Goal: Learn about a topic

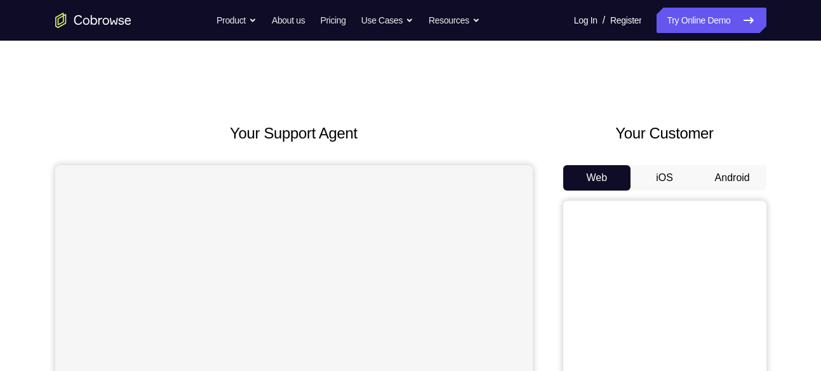
click at [732, 166] on button "Android" at bounding box center [733, 177] width 68 height 25
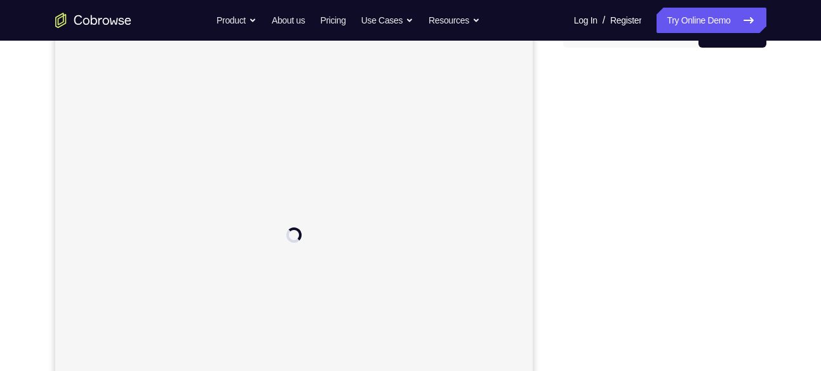
scroll to position [154, 0]
drag, startPoint x: 824, startPoint y: 2, endPoint x: 570, endPoint y: 109, distance: 275.0
click at [570, 109] on div at bounding box center [664, 242] width 203 height 391
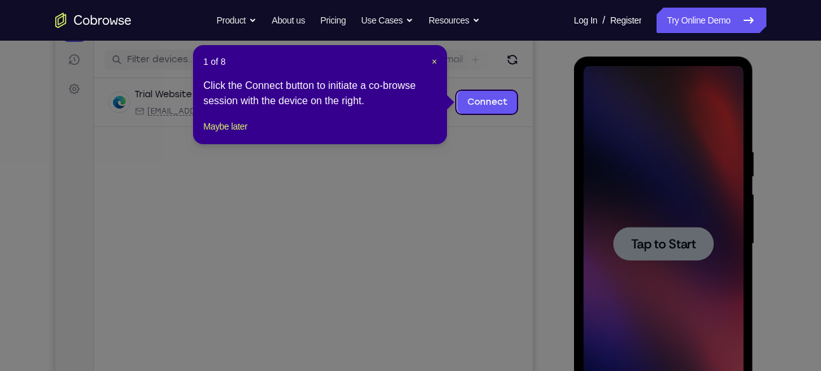
scroll to position [0, 0]
click at [433, 64] on span "×" at bounding box center [434, 62] width 5 height 10
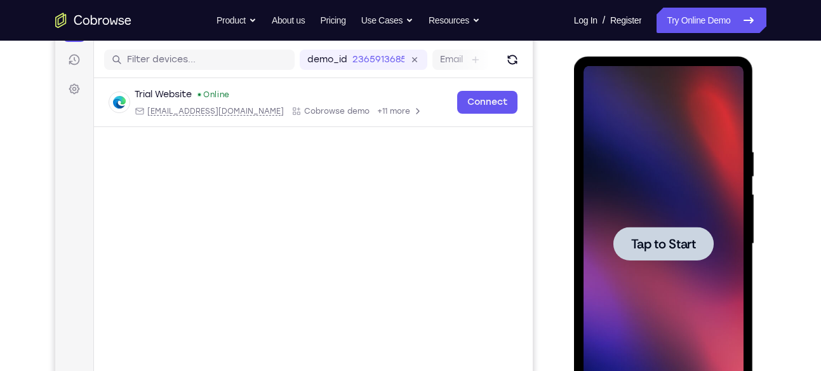
click at [692, 238] on span "Tap to Start" at bounding box center [663, 244] width 65 height 13
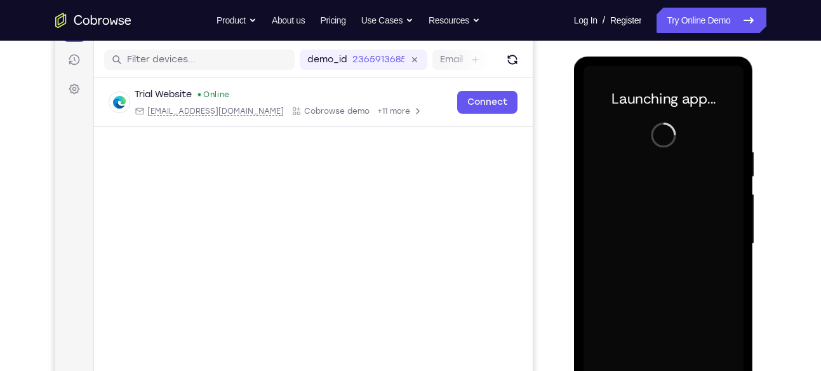
drag, startPoint x: 758, startPoint y: 6, endPoint x: 564, endPoint y: 146, distance: 238.9
click at [564, 146] on div at bounding box center [664, 242] width 203 height 391
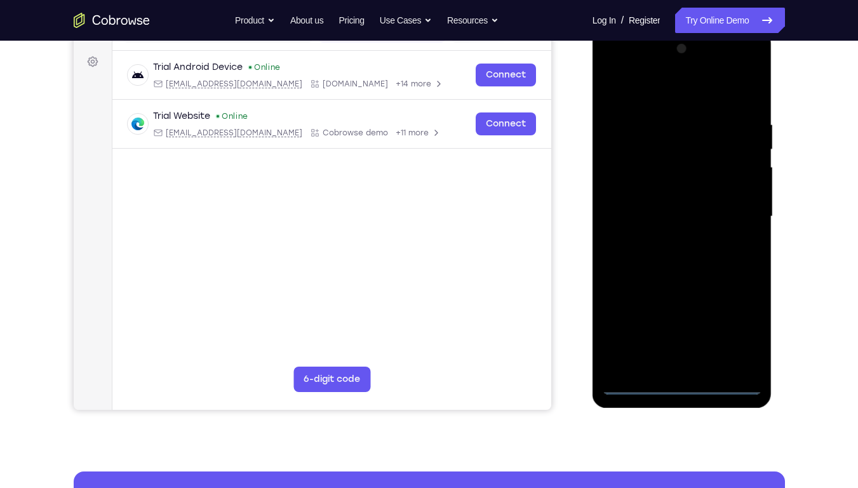
scroll to position [175, 0]
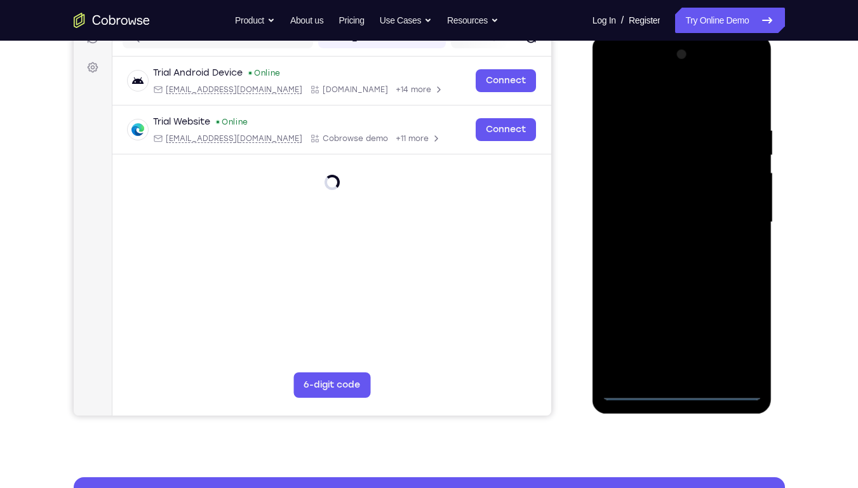
click at [676, 370] on div at bounding box center [682, 222] width 160 height 356
drag, startPoint x: 860, startPoint y: 195, endPoint x: 864, endPoint y: 67, distance: 127.7
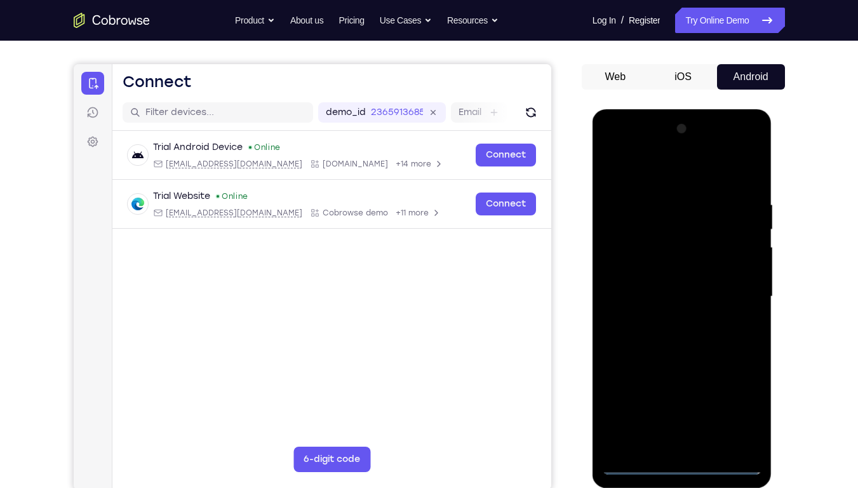
scroll to position [111, 0]
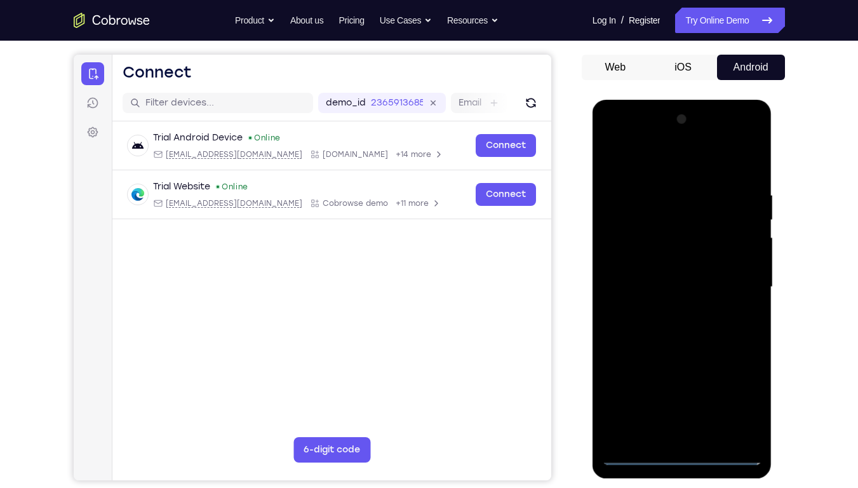
click at [740, 370] on div at bounding box center [682, 287] width 160 height 356
click at [665, 165] on div at bounding box center [682, 287] width 160 height 356
click at [626, 240] on div at bounding box center [682, 287] width 160 height 356
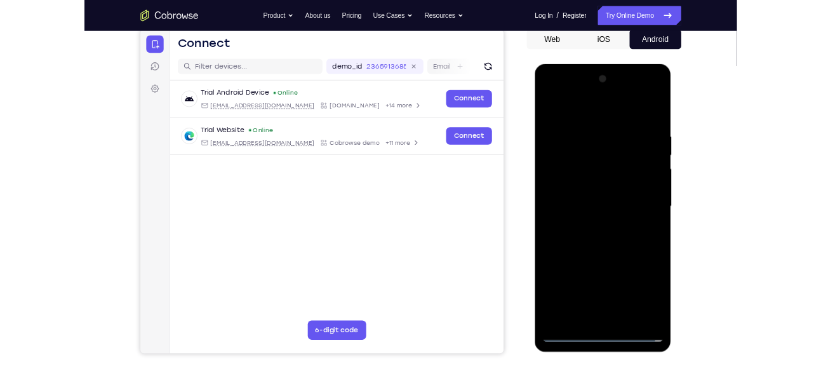
scroll to position [130, 0]
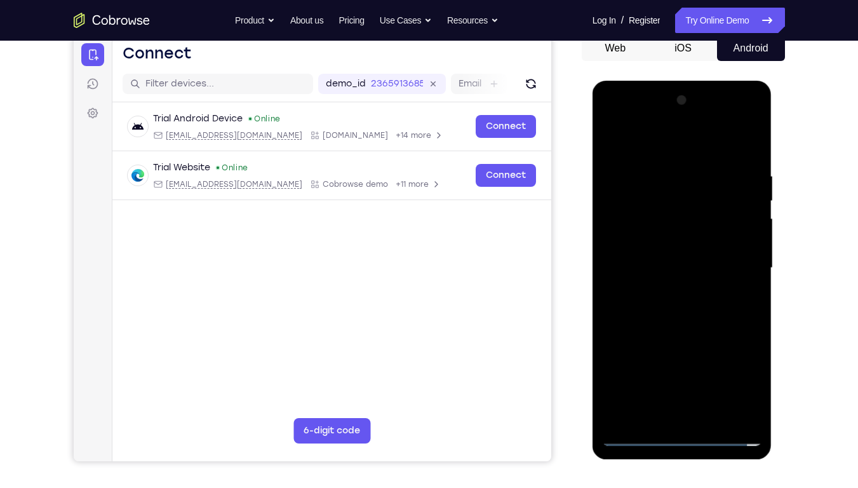
click at [686, 344] on div at bounding box center [682, 268] width 160 height 356
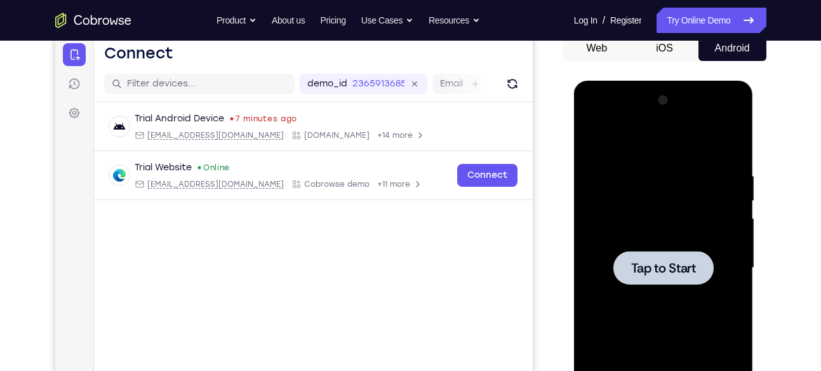
click at [658, 221] on div at bounding box center [664, 268] width 160 height 356
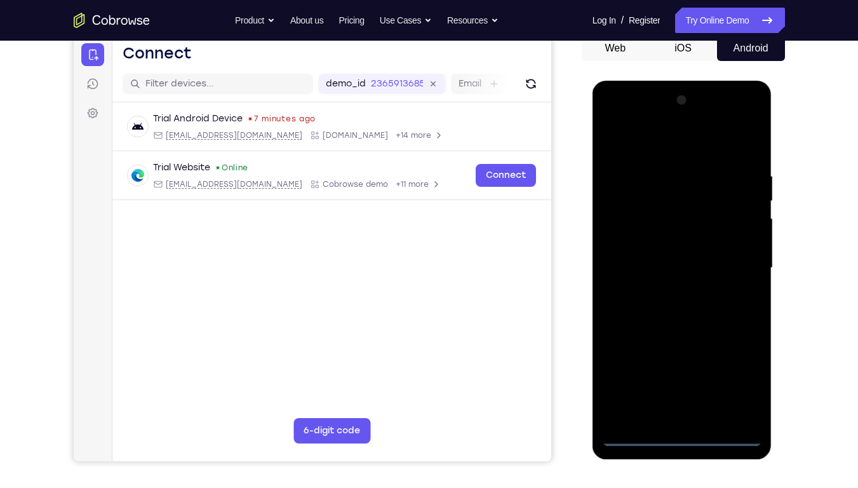
click at [673, 370] on div at bounding box center [682, 268] width 160 height 356
click at [734, 370] on div at bounding box center [682, 268] width 160 height 356
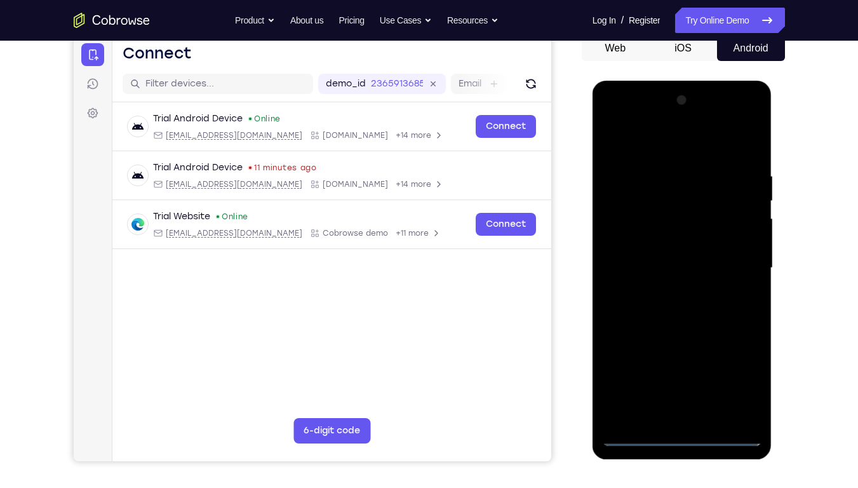
click at [649, 135] on div at bounding box center [682, 268] width 160 height 356
click at [625, 226] on div at bounding box center [682, 268] width 160 height 356
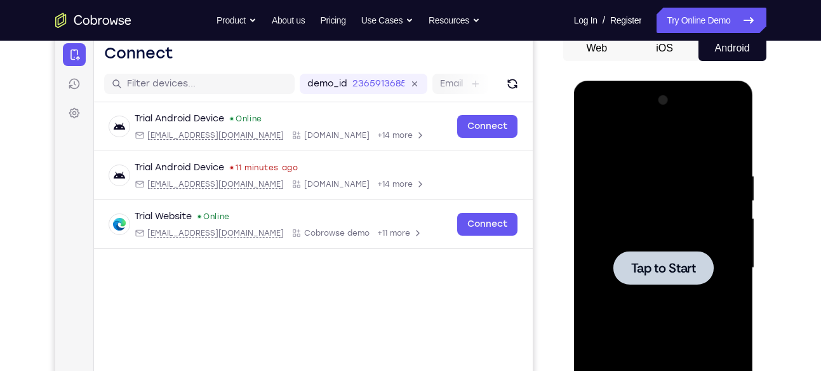
click at [689, 276] on div at bounding box center [664, 268] width 100 height 34
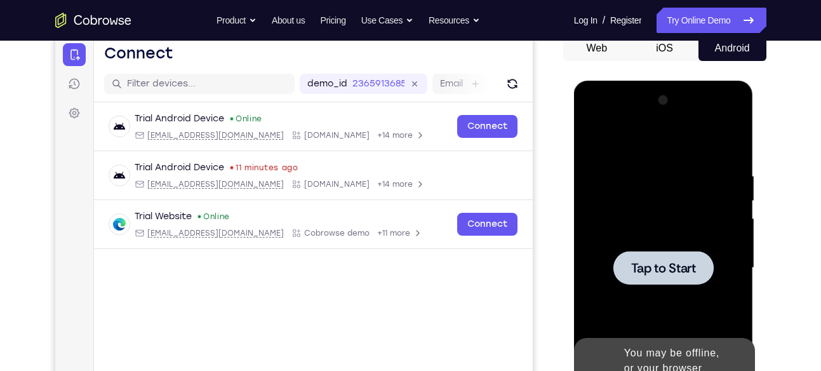
click at [664, 38] on nav "Go back Powerful, Flexible and Trustworthy. Avoid all extra friction for both A…" at bounding box center [410, 20] width 821 height 41
click at [671, 53] on button "iOS" at bounding box center [665, 48] width 68 height 25
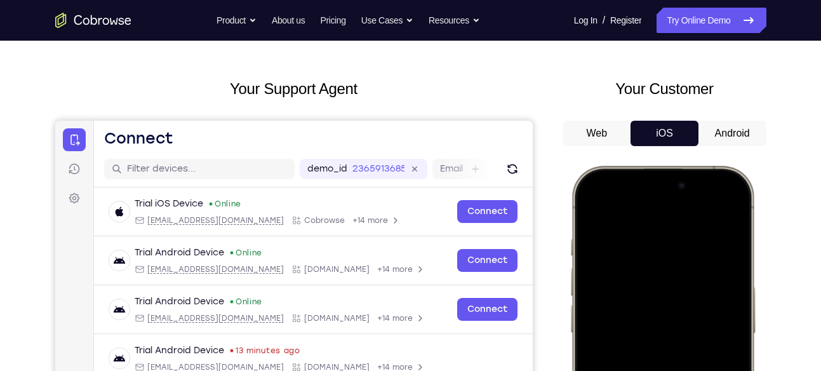
scroll to position [0, 0]
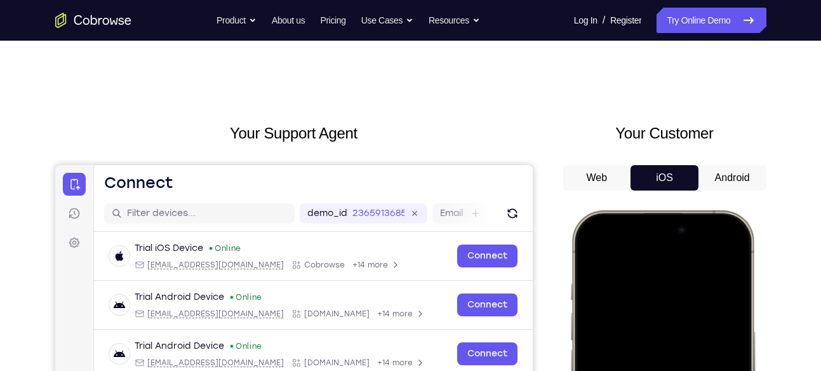
click at [741, 173] on button "Android" at bounding box center [733, 177] width 68 height 25
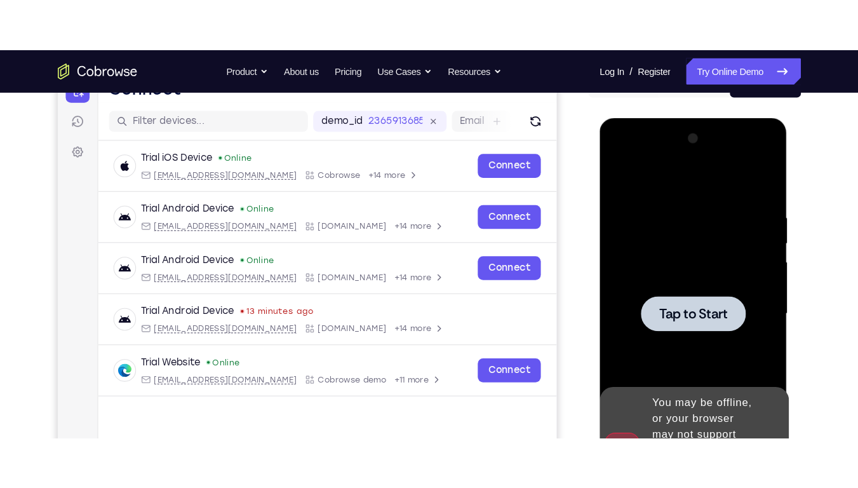
scroll to position [174, 0]
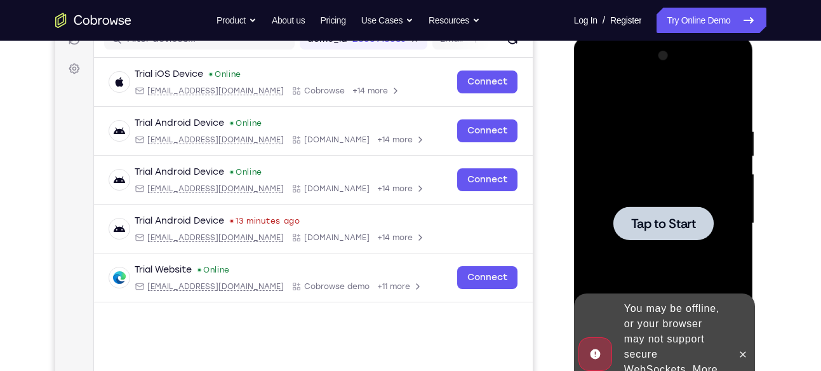
click at [690, 195] on div at bounding box center [664, 224] width 160 height 356
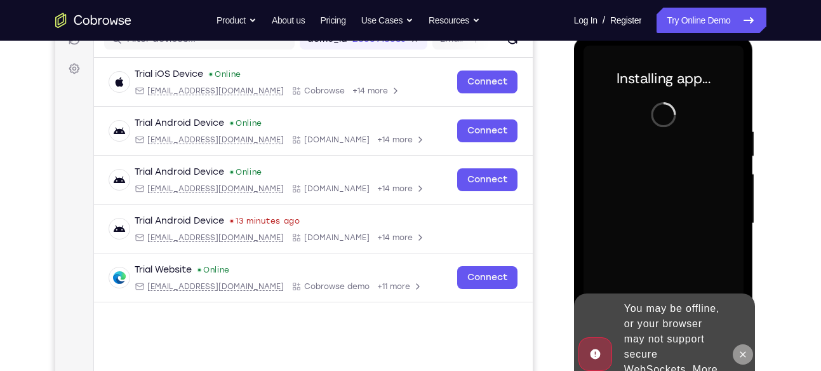
click at [742, 351] on icon at bounding box center [744, 354] width 6 height 6
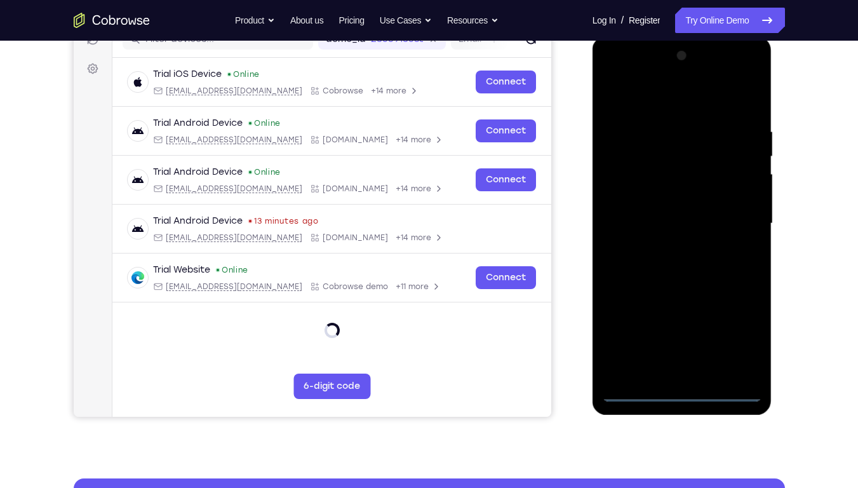
click at [689, 370] on div at bounding box center [682, 224] width 160 height 356
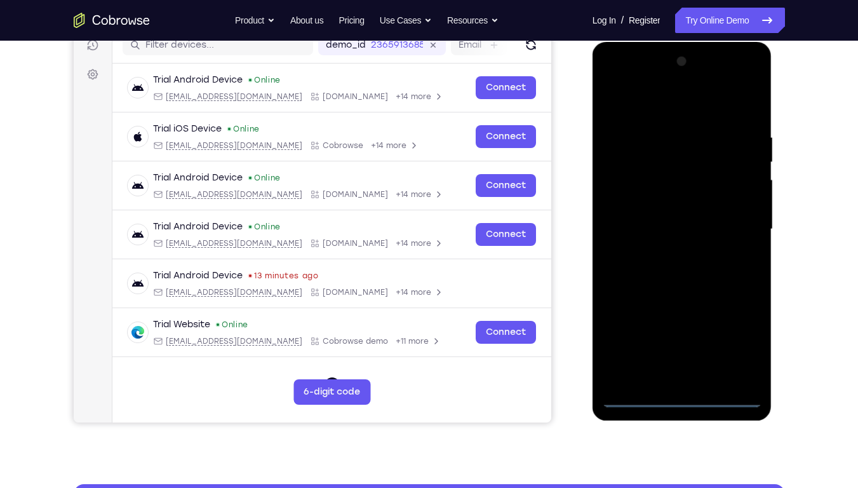
scroll to position [166, 0]
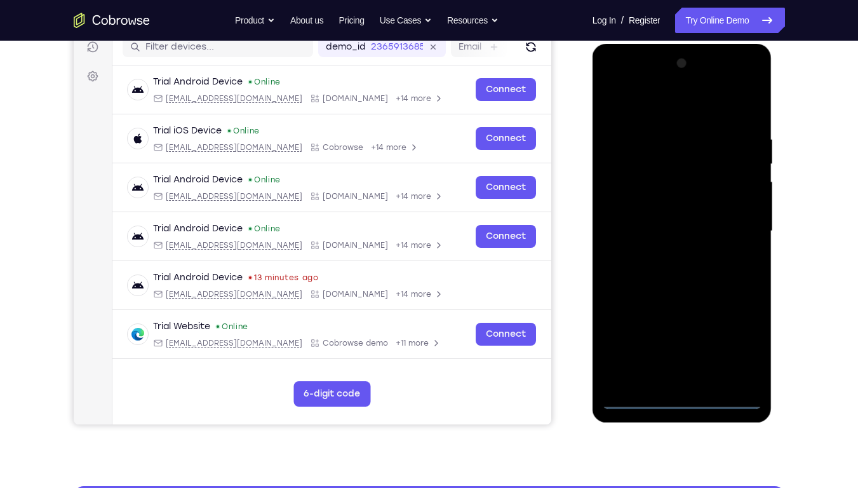
click at [746, 334] on div at bounding box center [682, 231] width 160 height 356
click at [661, 104] on div at bounding box center [682, 231] width 160 height 356
click at [671, 44] on div at bounding box center [683, 44] width 180 height 0
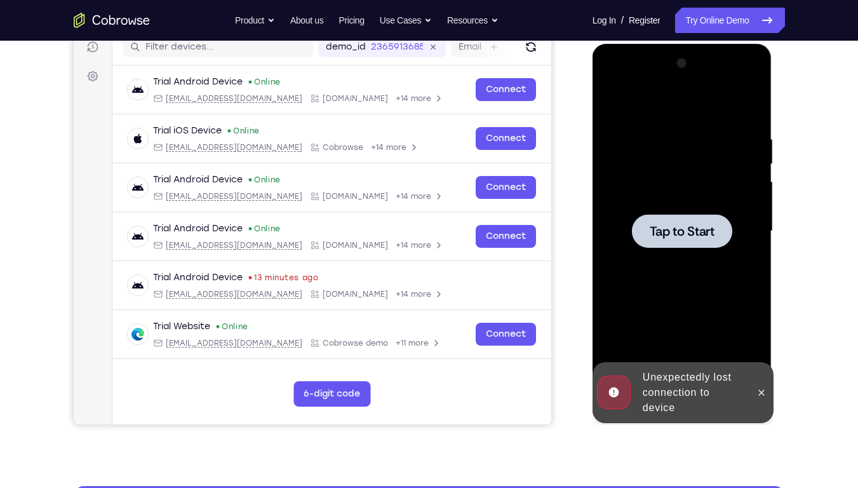
click at [687, 194] on div at bounding box center [682, 231] width 160 height 356
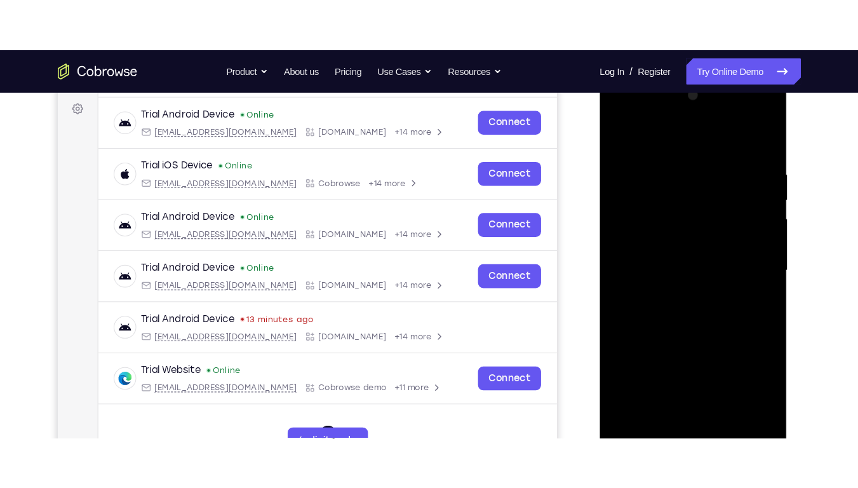
scroll to position [189, 0]
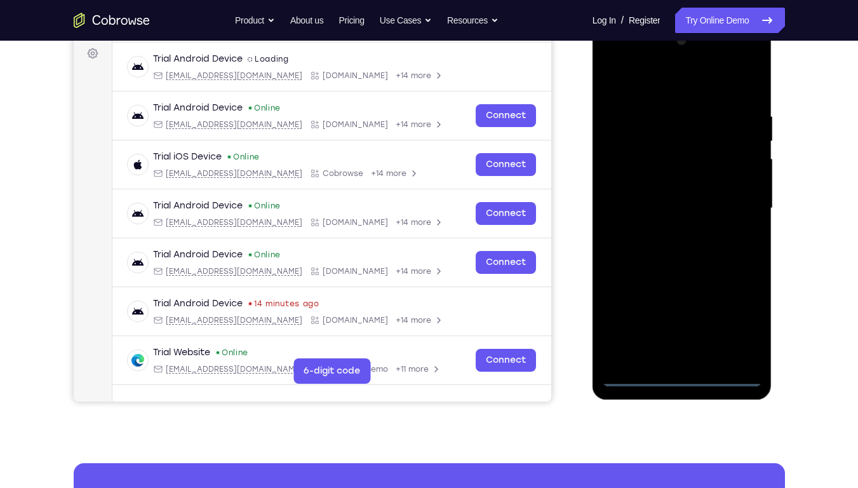
click at [680, 370] on div at bounding box center [682, 208] width 160 height 356
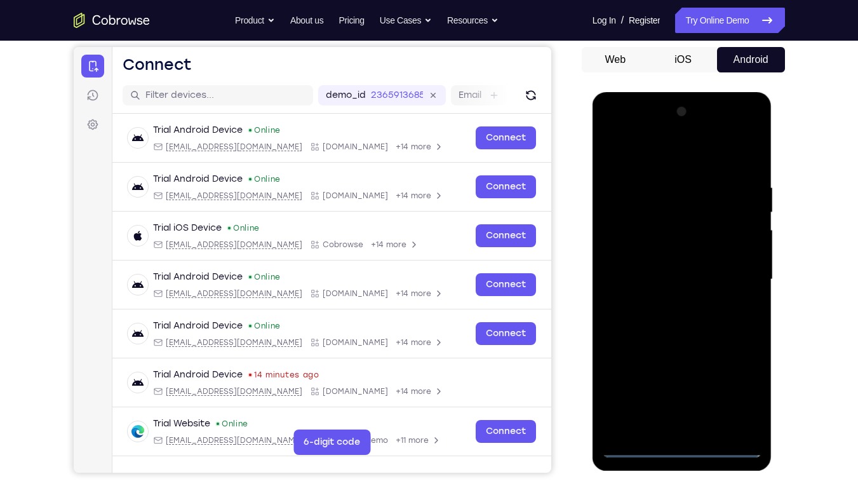
scroll to position [120, 0]
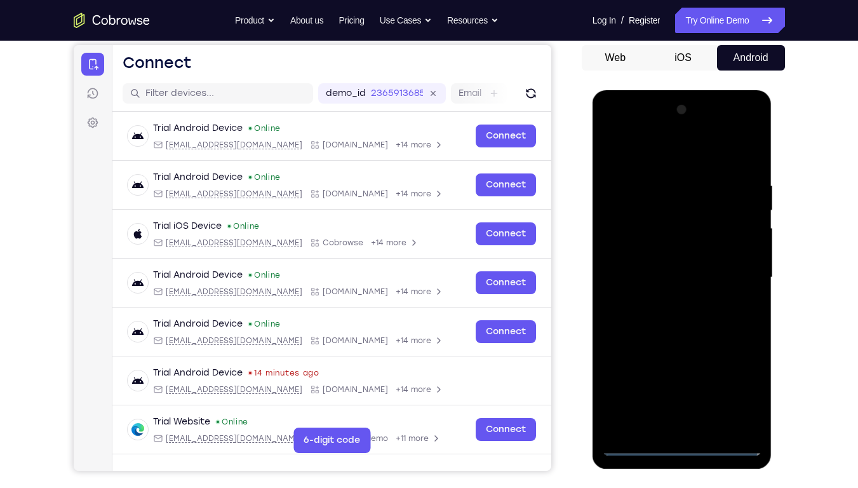
click at [693, 370] on div at bounding box center [682, 278] width 160 height 356
click at [689, 370] on div at bounding box center [682, 278] width 160 height 356
click at [684, 370] on div at bounding box center [682, 278] width 160 height 356
click at [738, 370] on div at bounding box center [682, 278] width 160 height 356
click at [685, 151] on div at bounding box center [682, 278] width 160 height 356
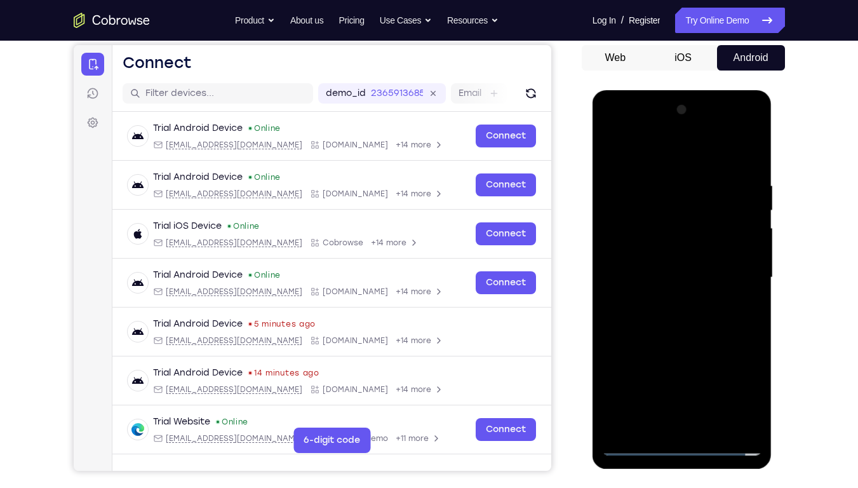
click at [740, 281] on div at bounding box center [682, 278] width 160 height 356
click at [672, 300] on div at bounding box center [682, 278] width 160 height 356
click at [670, 267] on div at bounding box center [682, 278] width 160 height 356
click at [734, 133] on div at bounding box center [682, 278] width 160 height 356
click at [614, 126] on div at bounding box center [682, 278] width 160 height 356
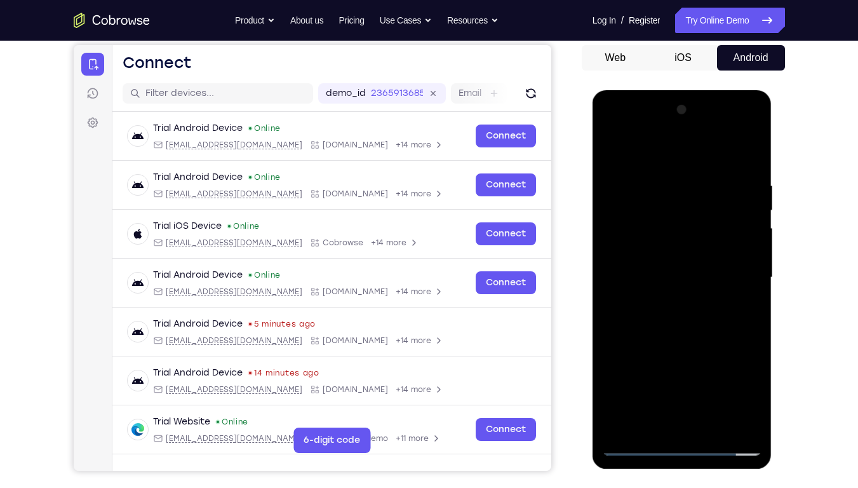
click at [668, 246] on div at bounding box center [682, 278] width 160 height 356
click at [673, 277] on div at bounding box center [682, 278] width 160 height 356
click at [666, 269] on div at bounding box center [682, 278] width 160 height 356
click at [743, 268] on div at bounding box center [682, 278] width 160 height 356
click at [690, 286] on div at bounding box center [682, 278] width 160 height 356
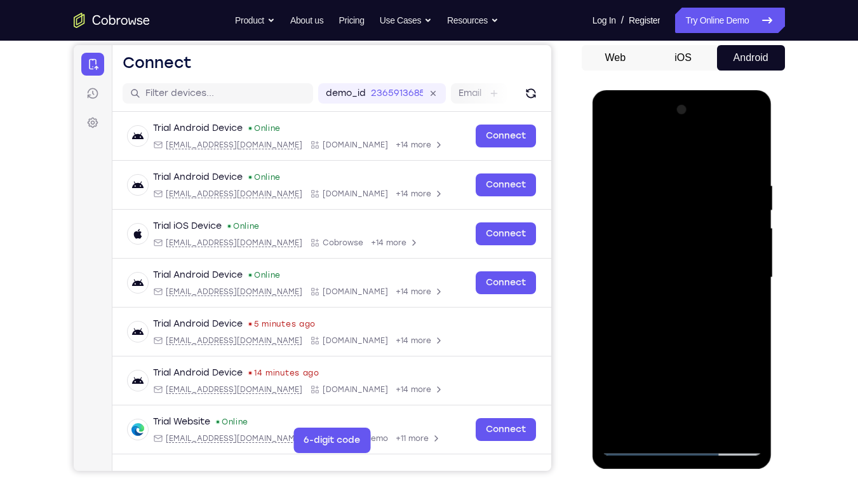
click at [706, 349] on div at bounding box center [682, 278] width 160 height 356
click at [640, 370] on div at bounding box center [682, 278] width 160 height 356
click at [695, 281] on div at bounding box center [682, 278] width 160 height 356
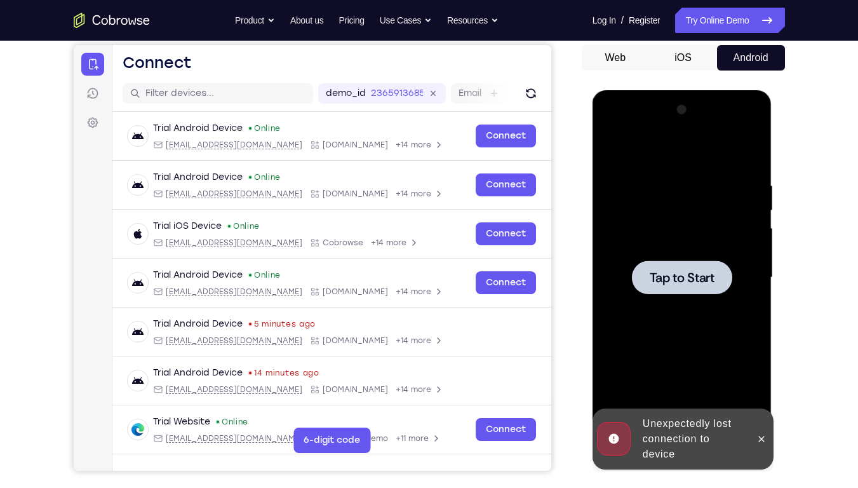
click at [695, 263] on div at bounding box center [682, 277] width 100 height 34
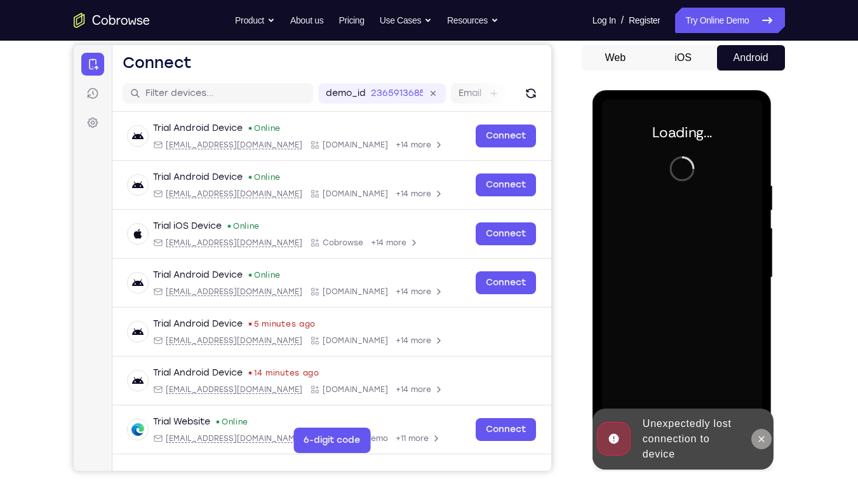
click at [762, 370] on button at bounding box center [761, 439] width 20 height 20
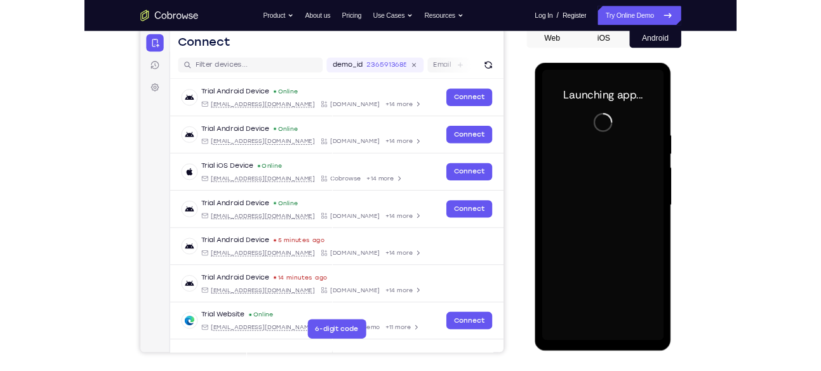
scroll to position [130, 0]
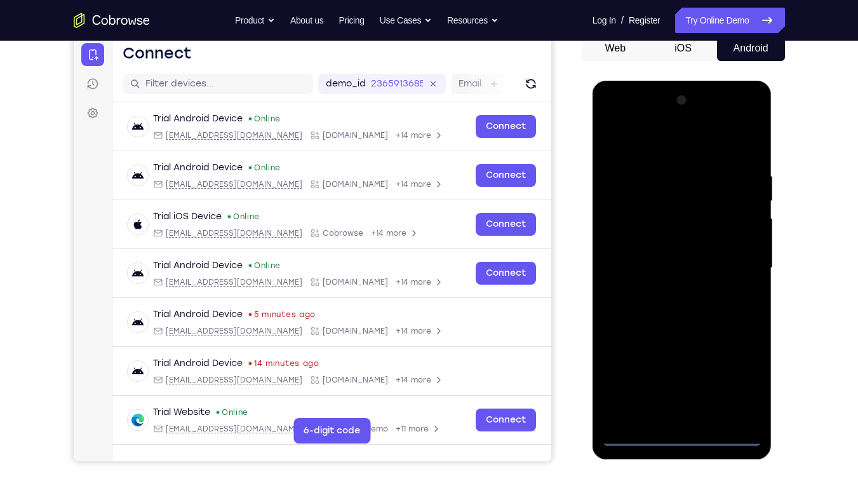
click at [690, 370] on div at bounding box center [682, 268] width 160 height 356
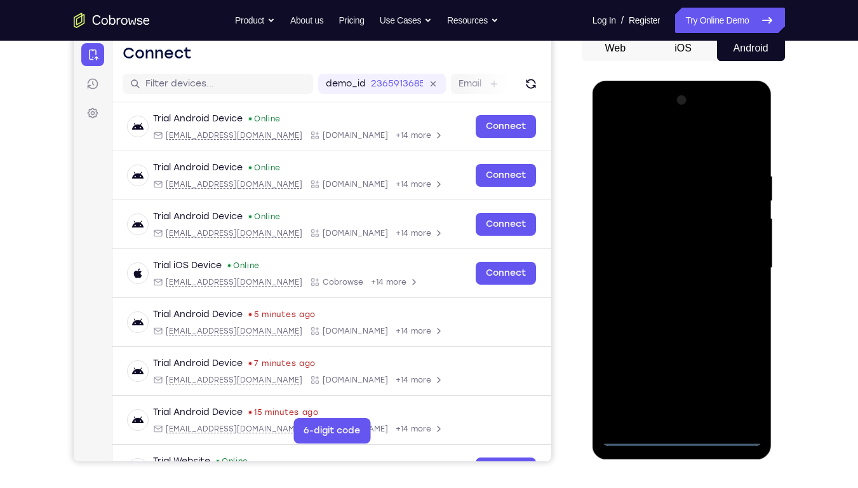
click at [675, 370] on div at bounding box center [682, 268] width 160 height 356
click at [743, 370] on div at bounding box center [682, 268] width 160 height 356
click at [678, 149] on div at bounding box center [682, 268] width 160 height 356
click at [623, 227] on div at bounding box center [682, 268] width 160 height 356
click at [672, 278] on div at bounding box center [682, 268] width 160 height 356
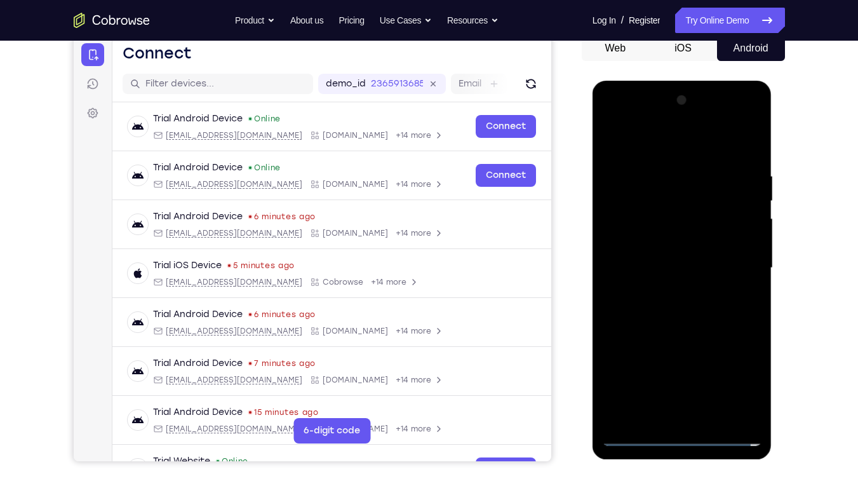
click at [730, 182] on div at bounding box center [682, 268] width 160 height 356
click at [727, 163] on div at bounding box center [682, 268] width 160 height 356
click at [673, 347] on div at bounding box center [682, 268] width 160 height 356
click at [613, 227] on div at bounding box center [682, 268] width 160 height 356
click at [675, 341] on div at bounding box center [682, 268] width 160 height 356
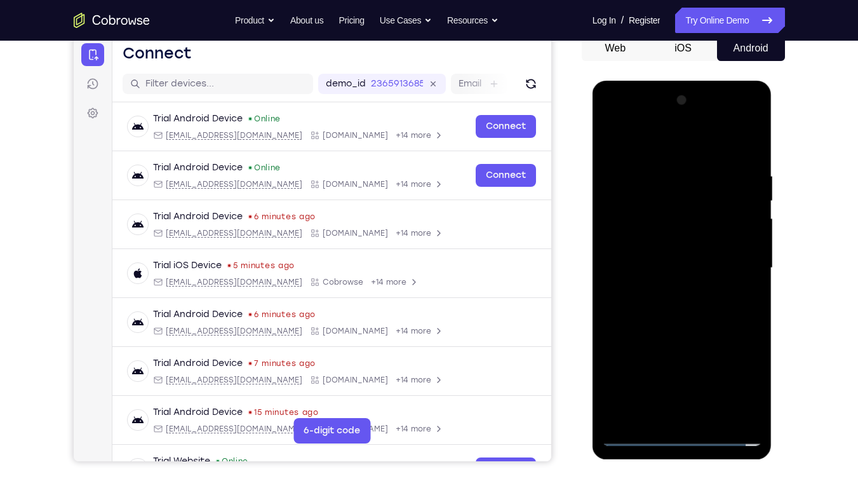
click at [687, 253] on div at bounding box center [682, 268] width 160 height 356
click at [612, 145] on div at bounding box center [682, 268] width 160 height 356
click at [645, 370] on div at bounding box center [682, 268] width 160 height 356
click at [610, 147] on div at bounding box center [682, 268] width 160 height 356
click at [751, 370] on div at bounding box center [682, 268] width 160 height 356
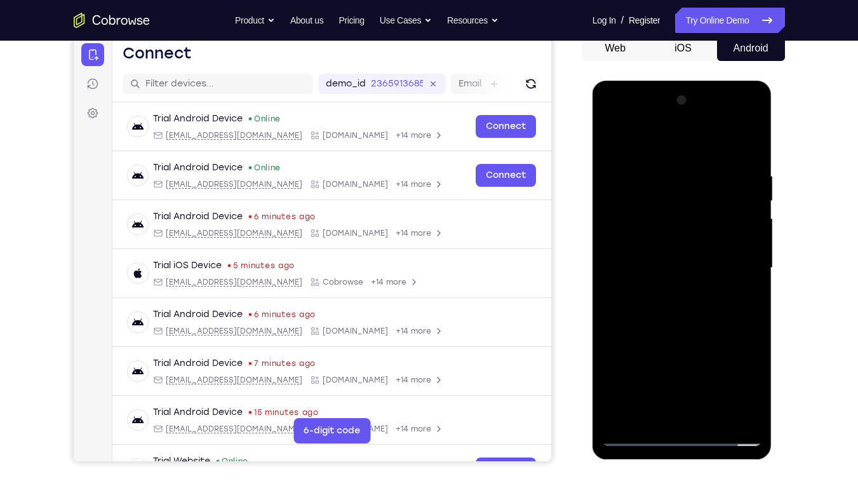
click at [722, 370] on div at bounding box center [682, 268] width 160 height 356
click at [612, 147] on div at bounding box center [682, 268] width 160 height 356
click at [642, 370] on div at bounding box center [682, 268] width 160 height 356
click at [641, 370] on div at bounding box center [682, 268] width 160 height 356
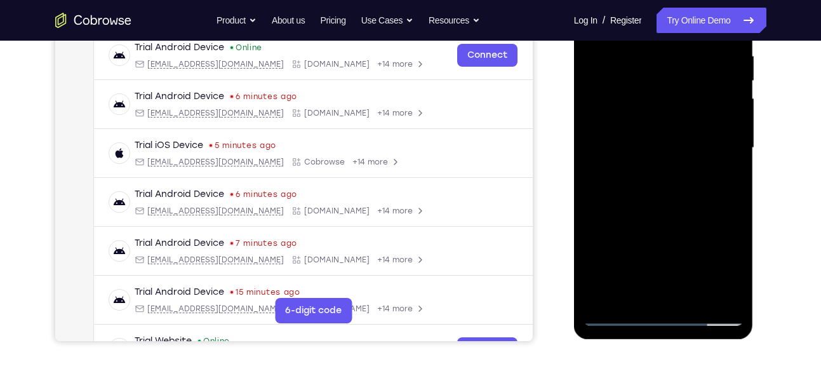
scroll to position [257, 0]
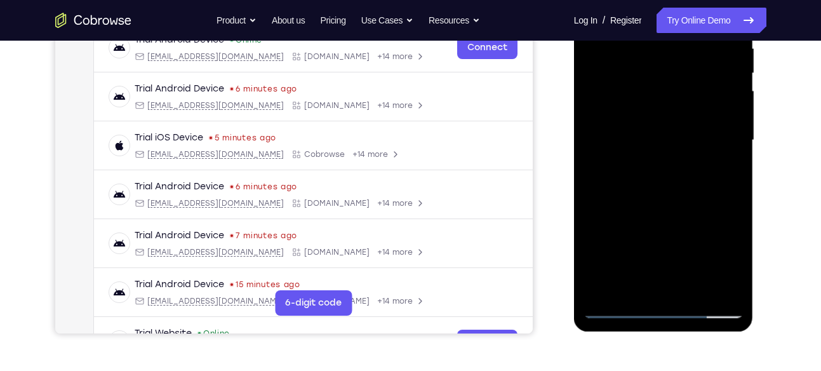
click at [624, 304] on div at bounding box center [664, 141] width 160 height 356
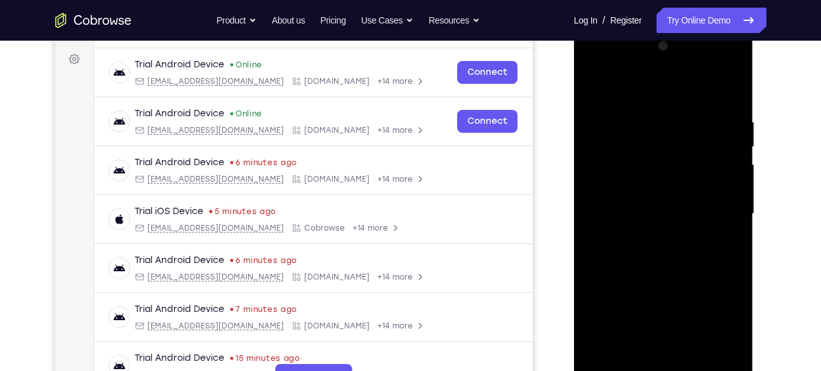
scroll to position [189, 0]
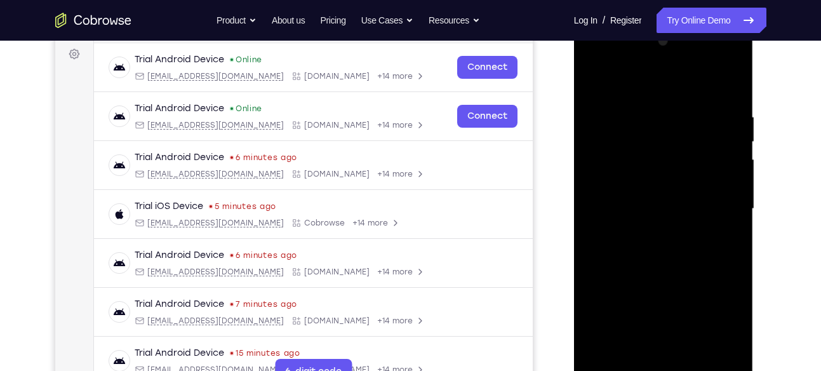
click at [596, 86] on div at bounding box center [664, 209] width 160 height 356
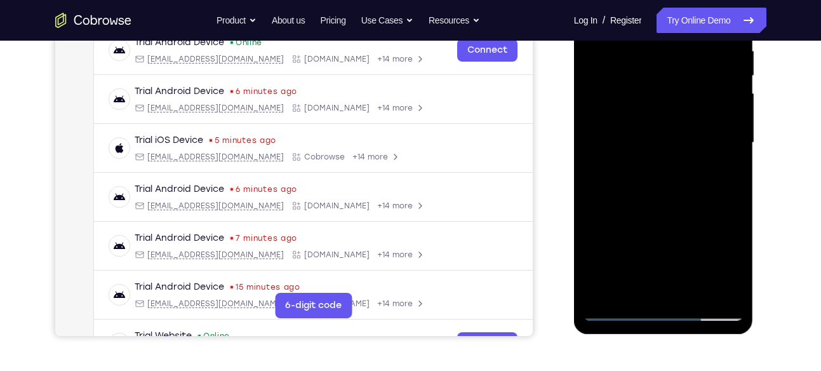
scroll to position [278, 0]
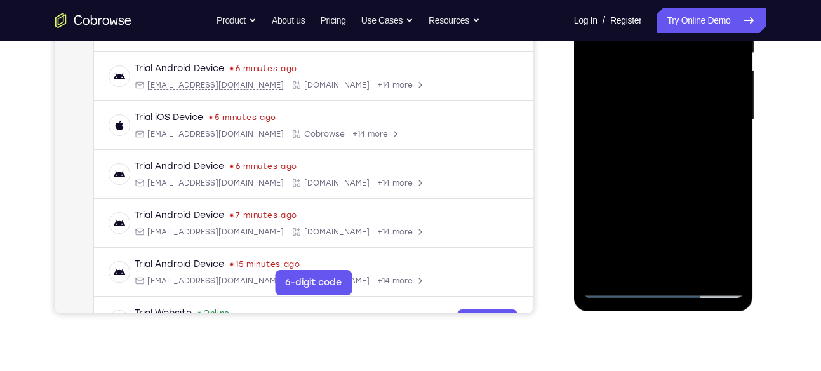
click at [682, 156] on div at bounding box center [664, 120] width 160 height 356
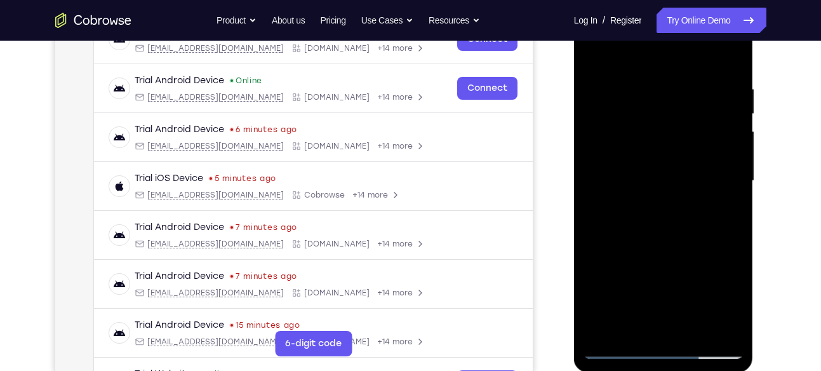
scroll to position [155, 0]
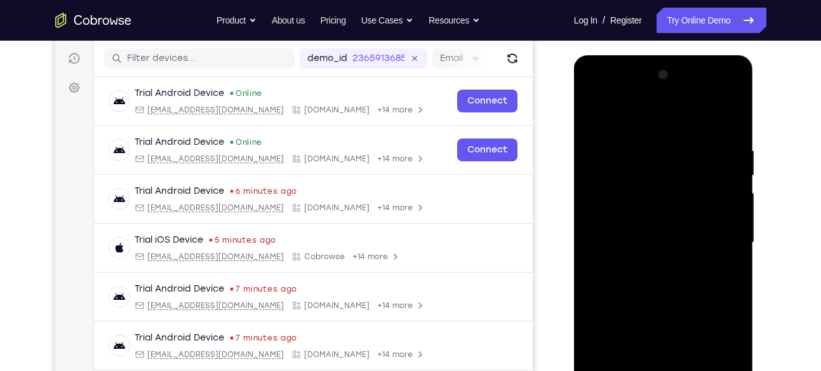
click at [719, 93] on div at bounding box center [664, 243] width 160 height 356
click at [595, 93] on div at bounding box center [664, 243] width 160 height 356
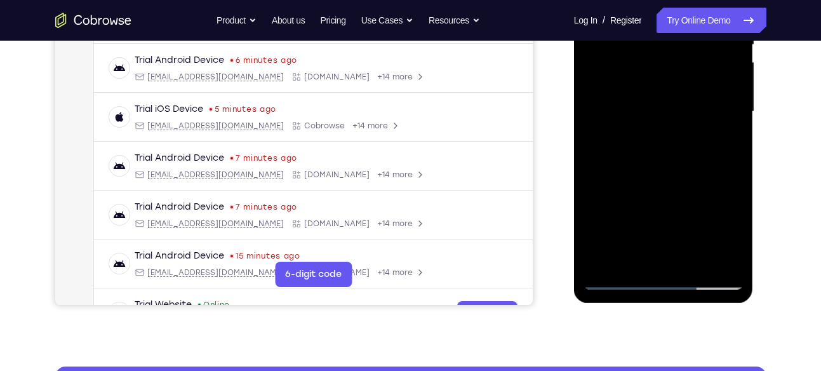
scroll to position [247, 0]
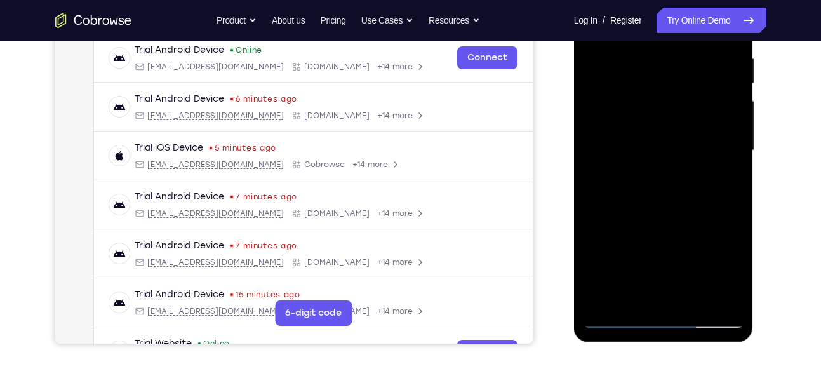
click at [602, 118] on div at bounding box center [664, 151] width 160 height 356
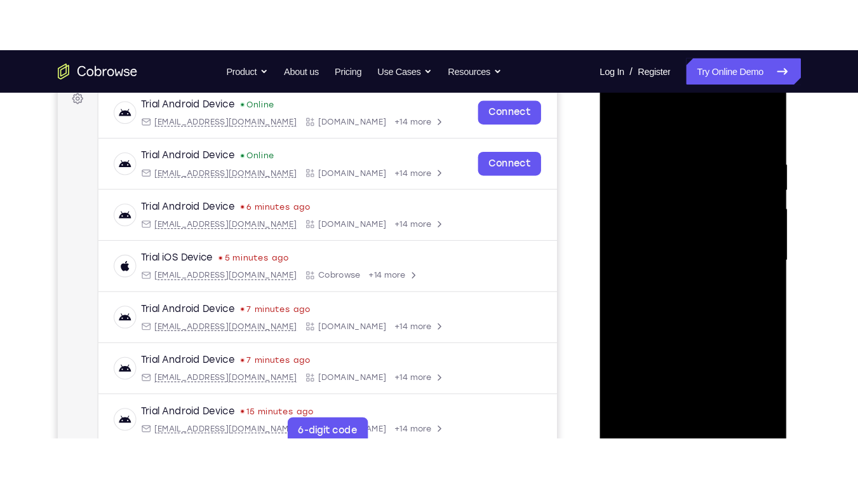
scroll to position [224, 0]
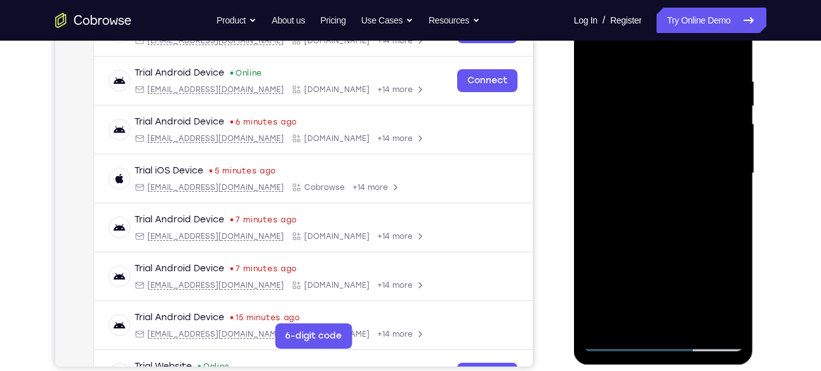
click at [657, 67] on div at bounding box center [664, 174] width 160 height 356
click at [643, 170] on div at bounding box center [664, 174] width 160 height 356
click at [640, 91] on div at bounding box center [664, 174] width 160 height 356
click at [642, 180] on div at bounding box center [664, 174] width 160 height 356
click at [672, 245] on div at bounding box center [664, 174] width 160 height 356
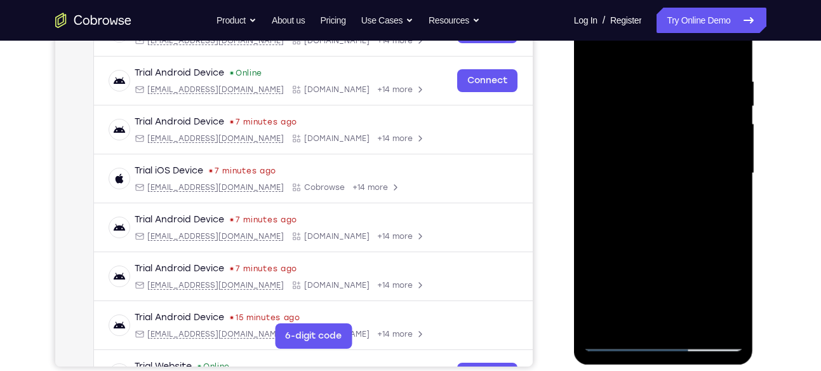
click at [701, 101] on div at bounding box center [664, 174] width 160 height 356
click at [654, 252] on div at bounding box center [664, 174] width 160 height 356
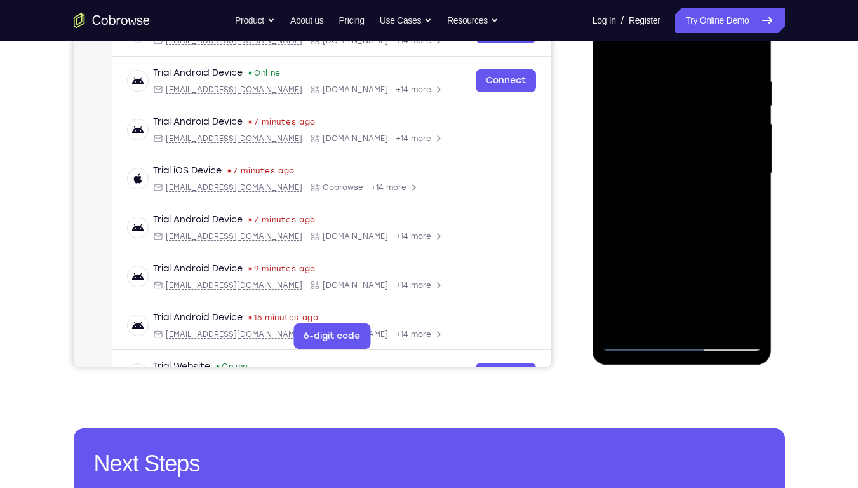
drag, startPoint x: 858, startPoint y: 98, endPoint x: 858, endPoint y: 83, distance: 14.6
click at [821, 83] on div "Your Support Agent Your Customer Web iOS Android Next Steps We’d be happy to gi…" at bounding box center [429, 235] width 858 height 838
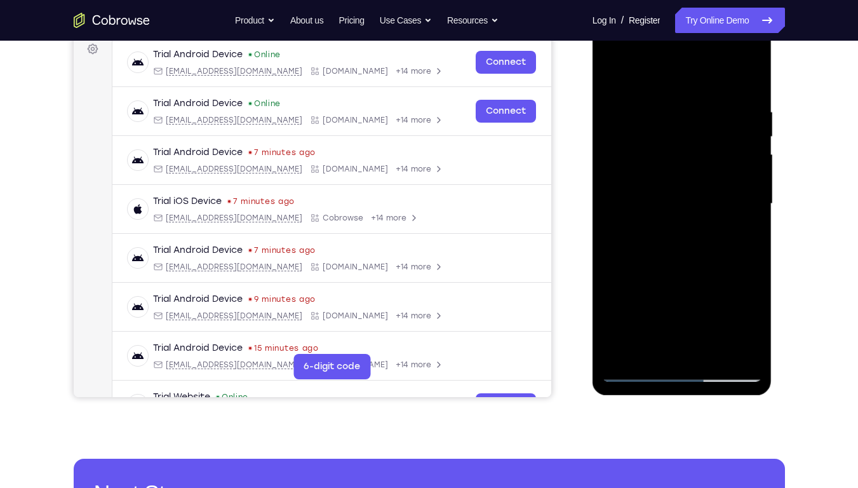
click at [678, 184] on div at bounding box center [682, 204] width 160 height 356
click at [669, 137] on div at bounding box center [682, 204] width 160 height 356
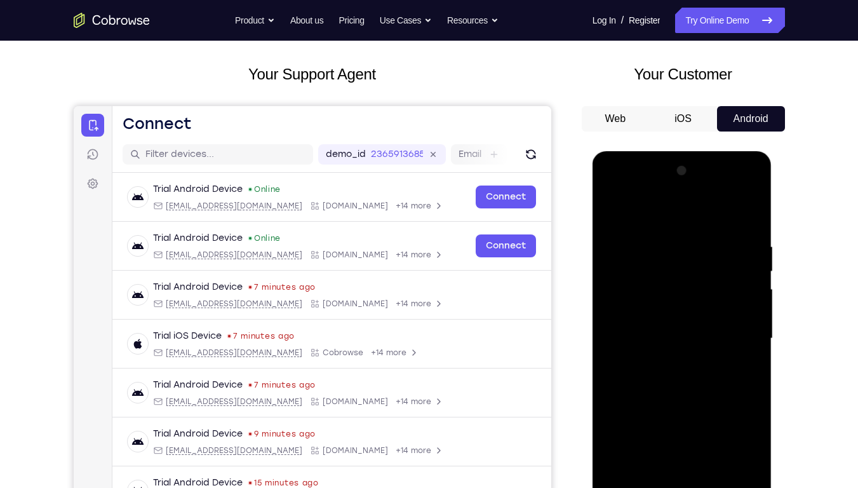
scroll to position [72, 0]
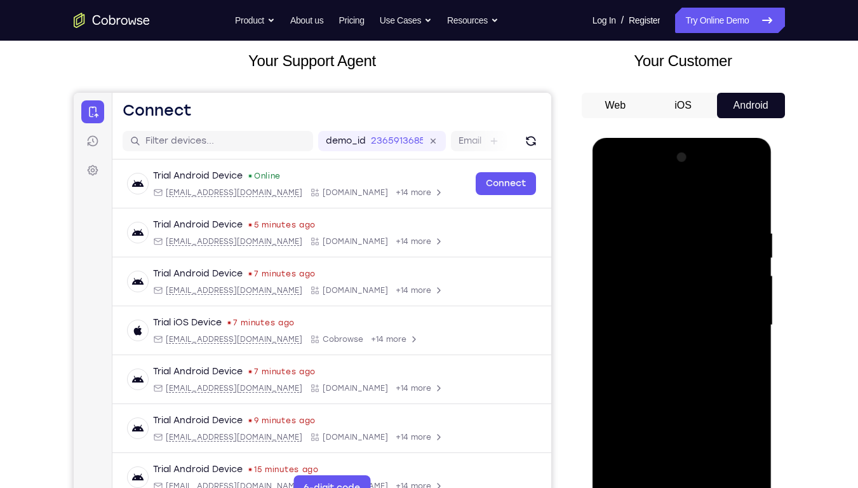
click at [690, 284] on div at bounding box center [682, 325] width 160 height 356
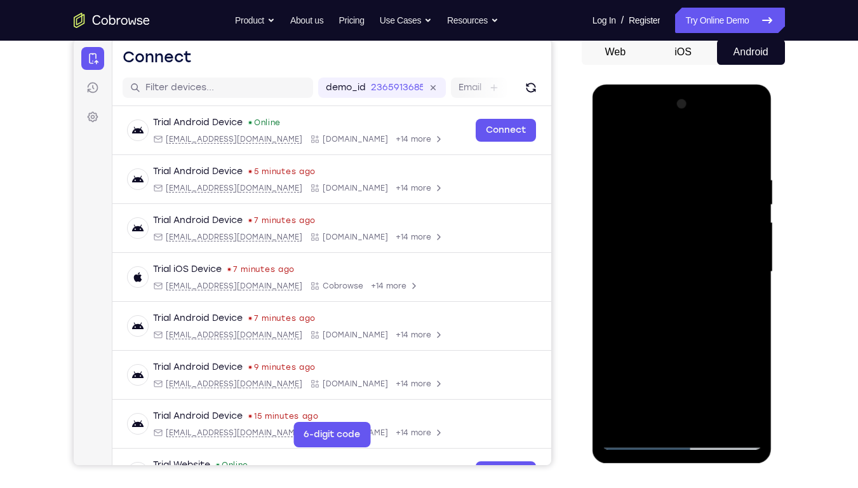
scroll to position [133, 0]
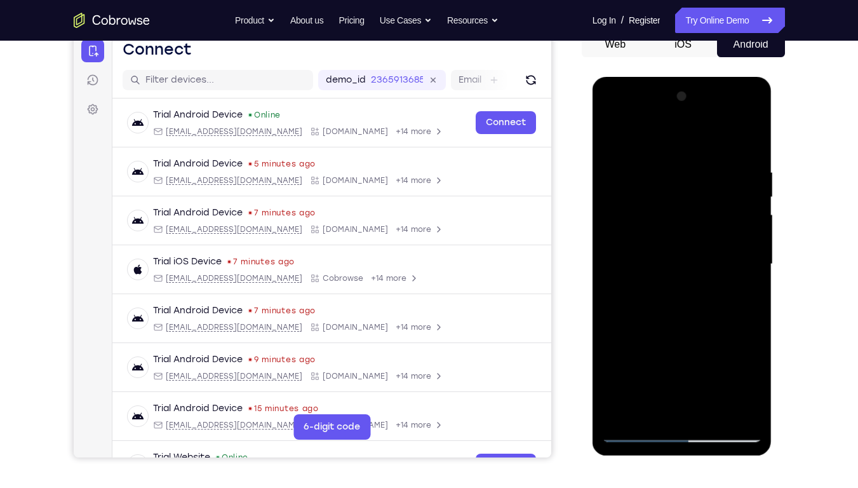
click at [699, 295] on div at bounding box center [682, 264] width 160 height 356
click at [650, 351] on div at bounding box center [682, 264] width 160 height 356
click at [746, 358] on div at bounding box center [682, 264] width 160 height 356
click at [680, 370] on div at bounding box center [682, 264] width 160 height 356
click at [678, 243] on div at bounding box center [682, 264] width 160 height 356
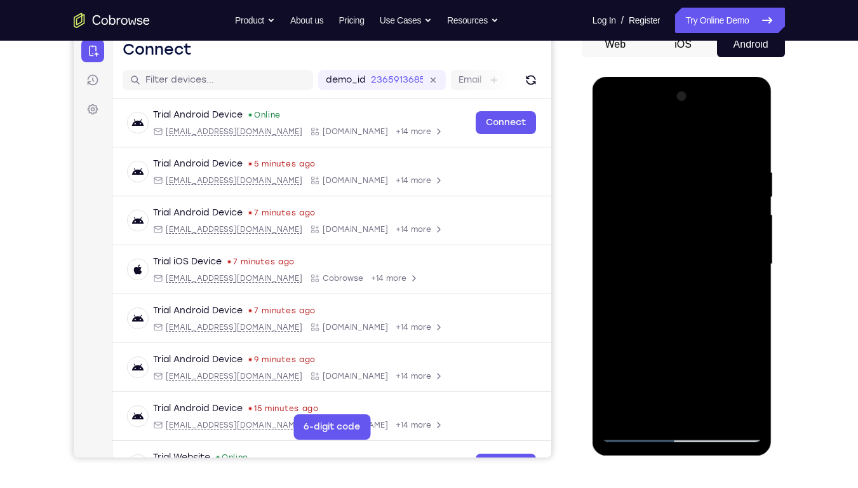
click at [682, 231] on div at bounding box center [682, 264] width 160 height 356
click at [740, 237] on div at bounding box center [682, 264] width 160 height 356
click at [718, 262] on div at bounding box center [682, 264] width 160 height 356
click at [703, 335] on div at bounding box center [682, 264] width 160 height 356
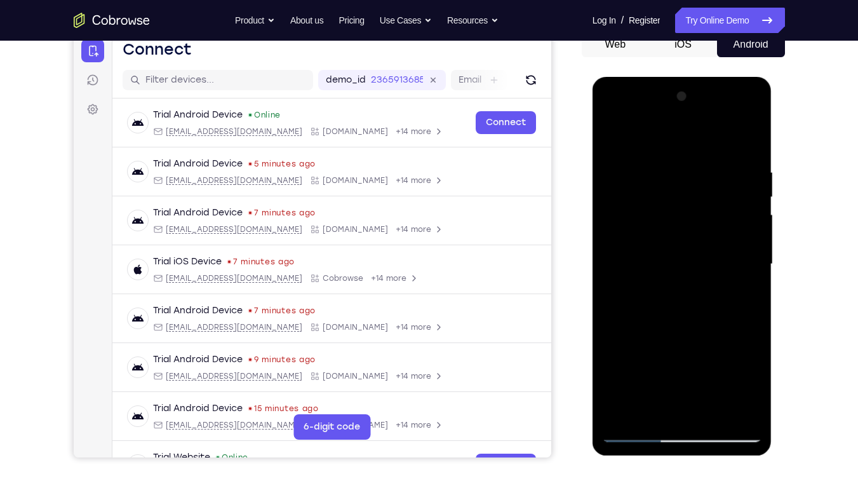
drag, startPoint x: 647, startPoint y: 144, endPoint x: 659, endPoint y: 18, distance: 127.0
click at [659, 77] on html "Online web based iOS Simulators and Android Emulators. Run iPhone, iPad, Mobile…" at bounding box center [683, 267] width 181 height 381
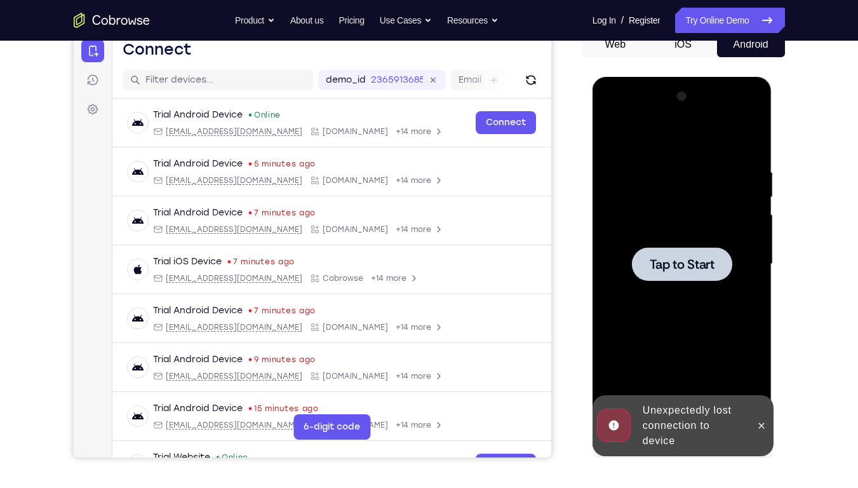
click at [702, 253] on div at bounding box center [682, 264] width 100 height 34
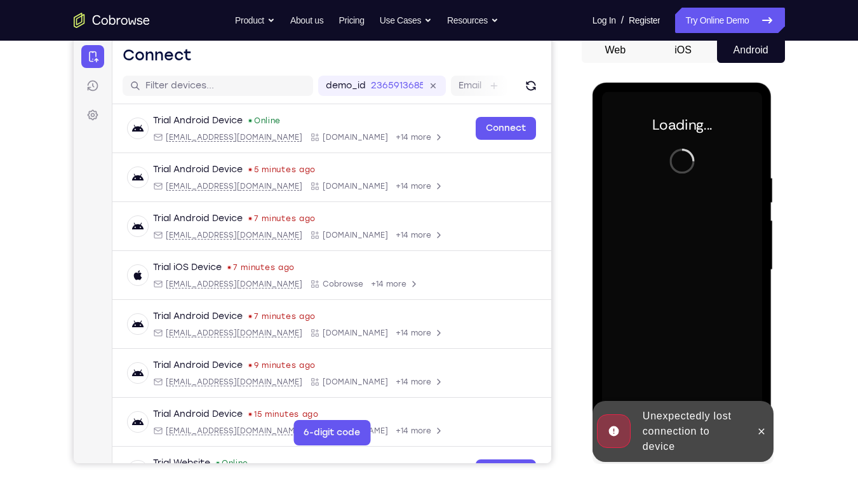
scroll to position [124, 0]
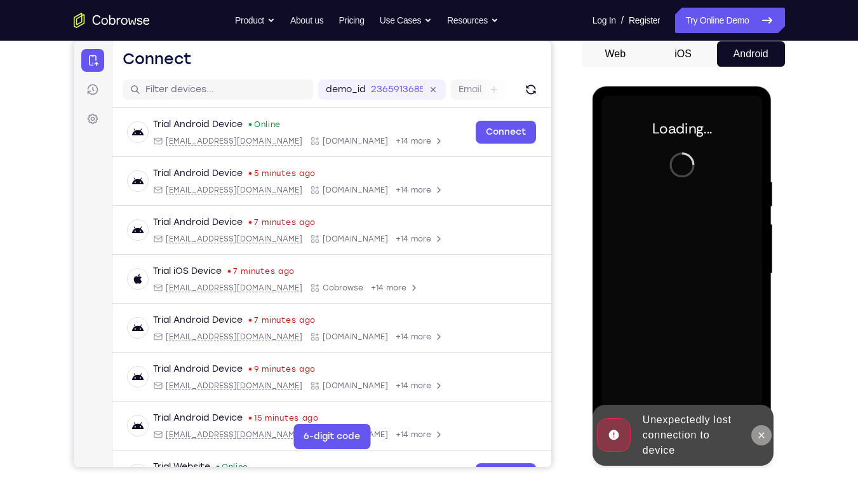
click at [760, 370] on button at bounding box center [761, 435] width 20 height 20
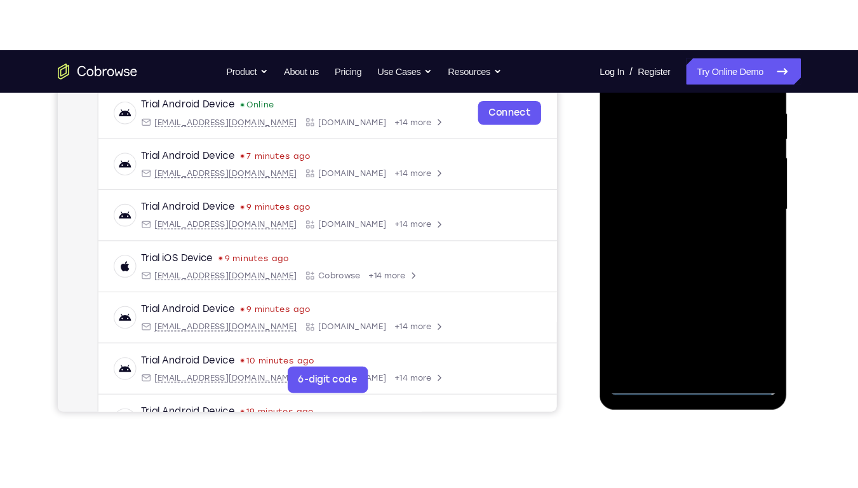
scroll to position [248, 0]
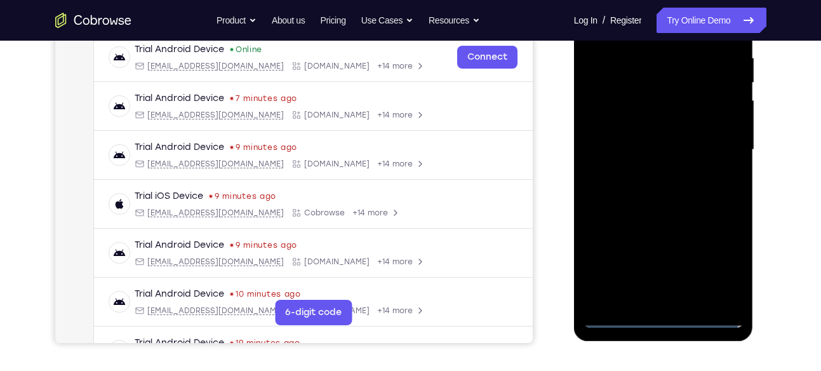
click at [671, 312] on div at bounding box center [664, 150] width 160 height 356
click at [667, 318] on div at bounding box center [664, 150] width 160 height 356
click at [724, 270] on div at bounding box center [664, 150] width 160 height 356
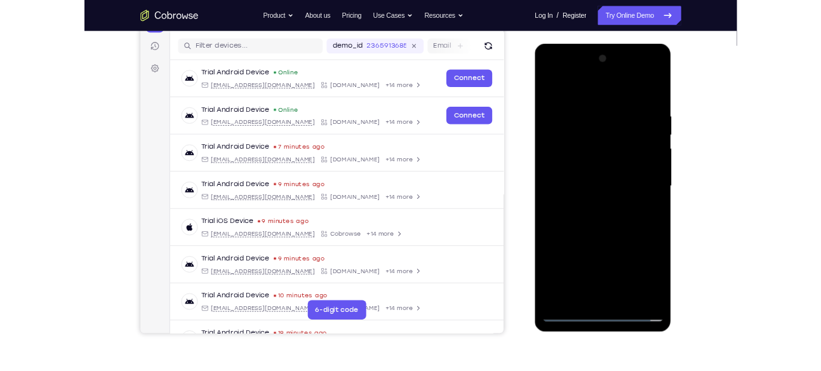
scroll to position [137, 0]
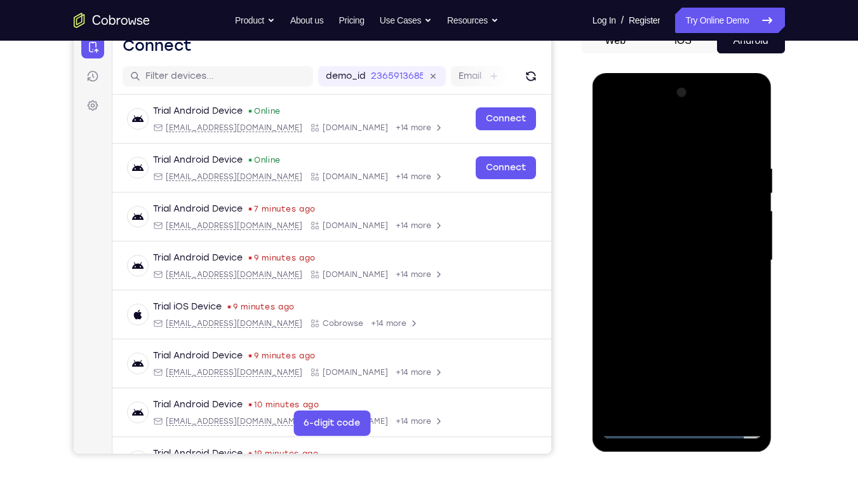
click at [654, 133] on div at bounding box center [682, 261] width 160 height 356
click at [633, 225] on div at bounding box center [682, 261] width 160 height 356
click at [652, 251] on div at bounding box center [682, 261] width 160 height 356
click at [642, 216] on div at bounding box center [682, 261] width 160 height 356
click at [656, 238] on div at bounding box center [682, 261] width 160 height 356
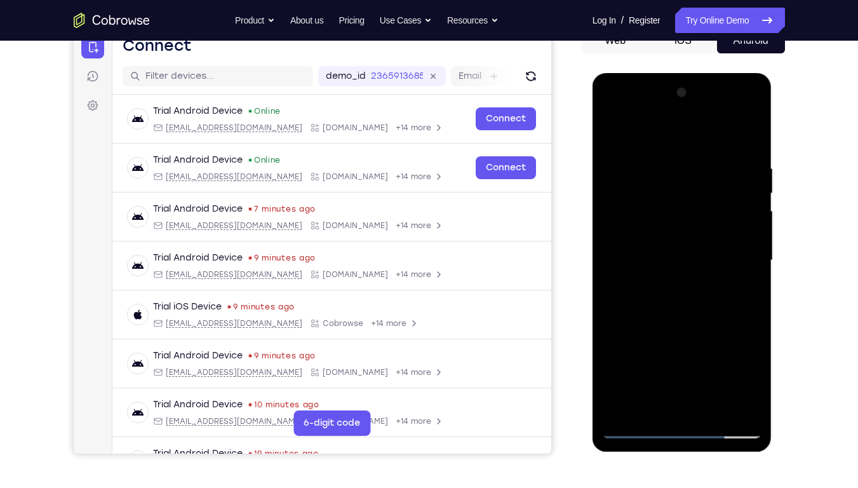
click at [741, 238] on div at bounding box center [682, 261] width 160 height 356
click at [699, 265] on div at bounding box center [682, 261] width 160 height 356
click at [703, 283] on div at bounding box center [682, 261] width 160 height 356
click at [703, 289] on div at bounding box center [682, 261] width 160 height 356
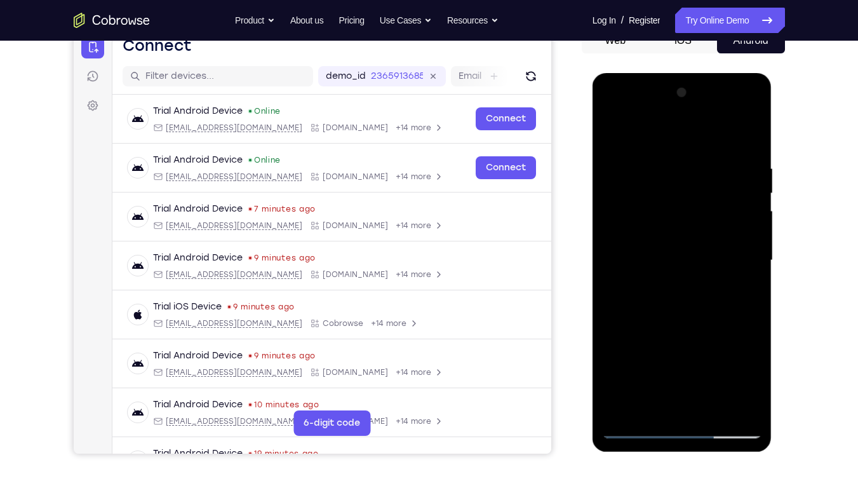
click at [697, 266] on div at bounding box center [682, 261] width 160 height 356
click at [705, 313] on div at bounding box center [682, 261] width 160 height 356
click at [694, 293] on div at bounding box center [682, 261] width 160 height 356
click at [693, 297] on div at bounding box center [682, 261] width 160 height 356
click at [685, 293] on div at bounding box center [682, 261] width 160 height 356
